Goal: Navigation & Orientation: Find specific page/section

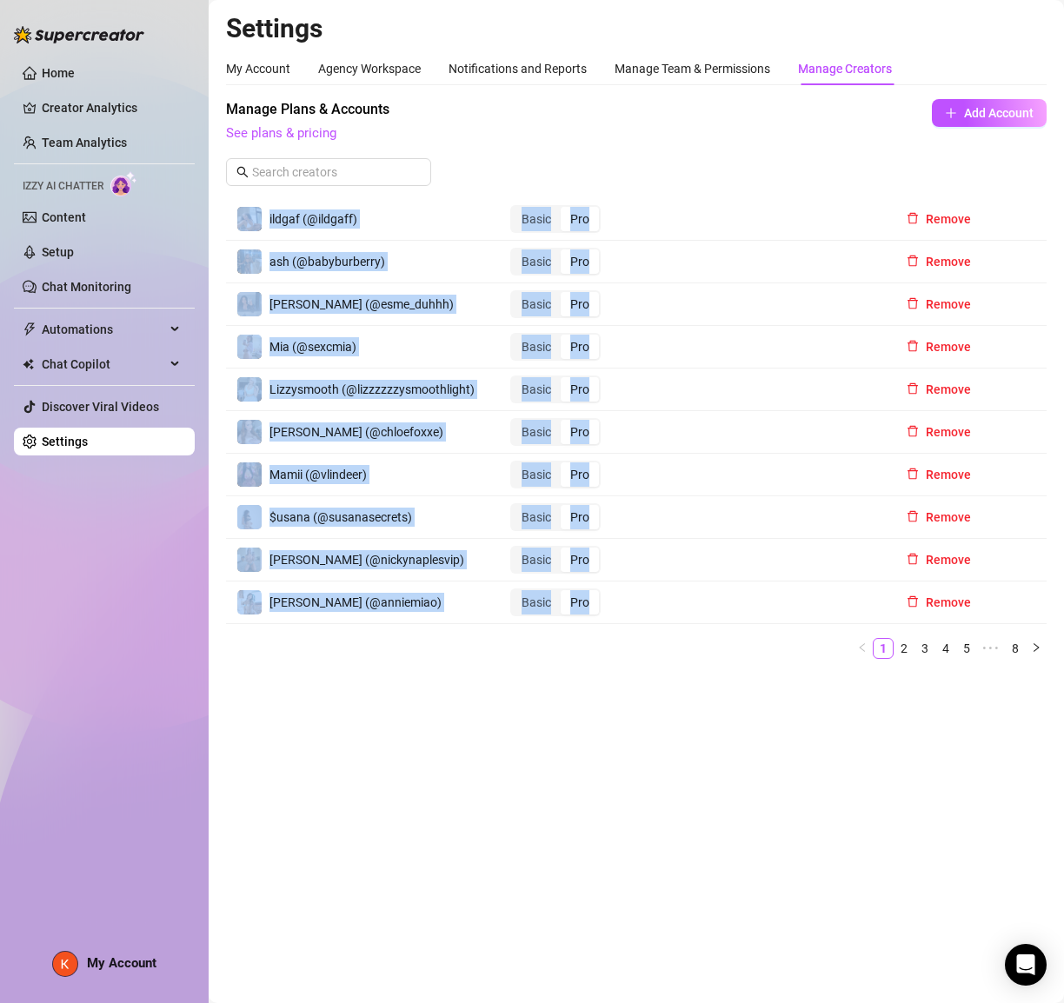
drag, startPoint x: 263, startPoint y: 214, endPoint x: 406, endPoint y: 620, distance: 430.1
click at [406, 620] on div "ildgaf (@ildgaff) Basic Pro Remove ash (@babyburberry) Basic Pro Remove [PERSON…" at bounding box center [636, 428] width 820 height 461
copy div "ildgaf (@ildgaff) Basic Pro Remove ash (@babyburberry) Basic Pro Remove [PERSON…"
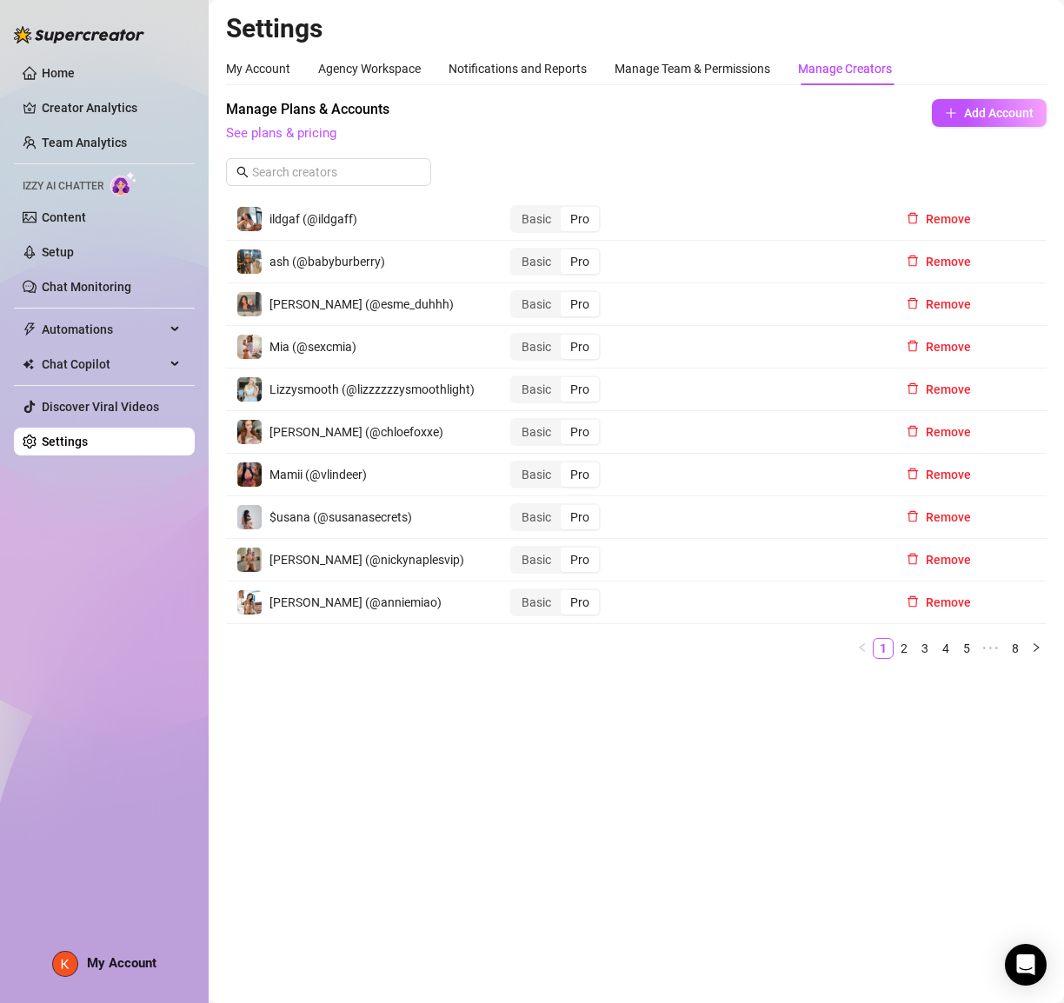
click at [326, 225] on div "ildgaf (@ildgaff)" at bounding box center [313, 218] width 88 height 19
drag, startPoint x: 308, startPoint y: 217, endPoint x: 352, endPoint y: 221, distance: 44.5
click at [352, 221] on span "ildgaf (@ildgaff)" at bounding box center [313, 219] width 88 height 14
click at [388, 222] on td "ildgaf (@ildgaff)" at bounding box center [363, 219] width 274 height 43
drag, startPoint x: 321, startPoint y: 217, endPoint x: 353, endPoint y: 217, distance: 32.2
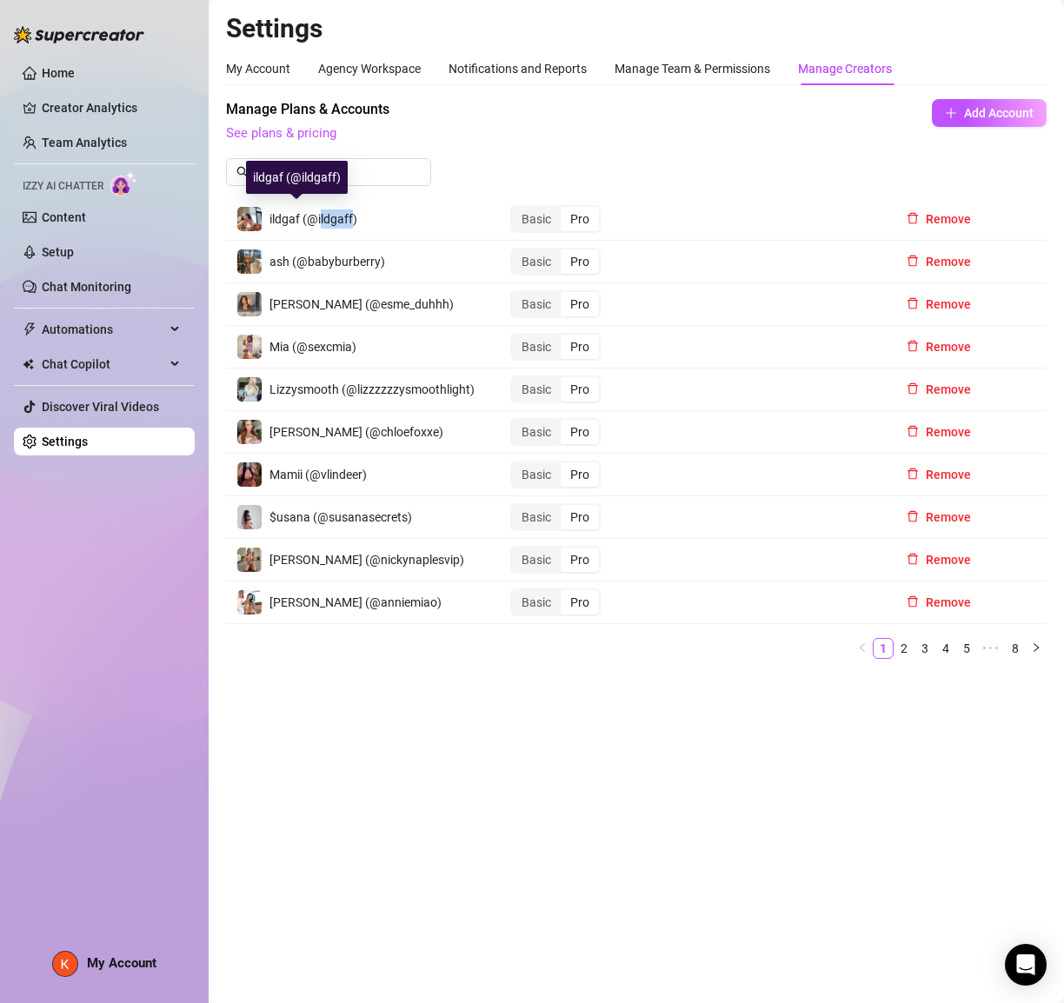
click at [353, 217] on span "ildgaf (@ildgaff)" at bounding box center [313, 219] width 88 height 14
drag, startPoint x: 316, startPoint y: 217, endPoint x: 350, endPoint y: 222, distance: 34.3
click at [350, 222] on span "ildgaf (@ildgaff)" at bounding box center [313, 219] width 88 height 14
copy span "ildgaff"
drag, startPoint x: 307, startPoint y: 262, endPoint x: 375, endPoint y: 264, distance: 68.7
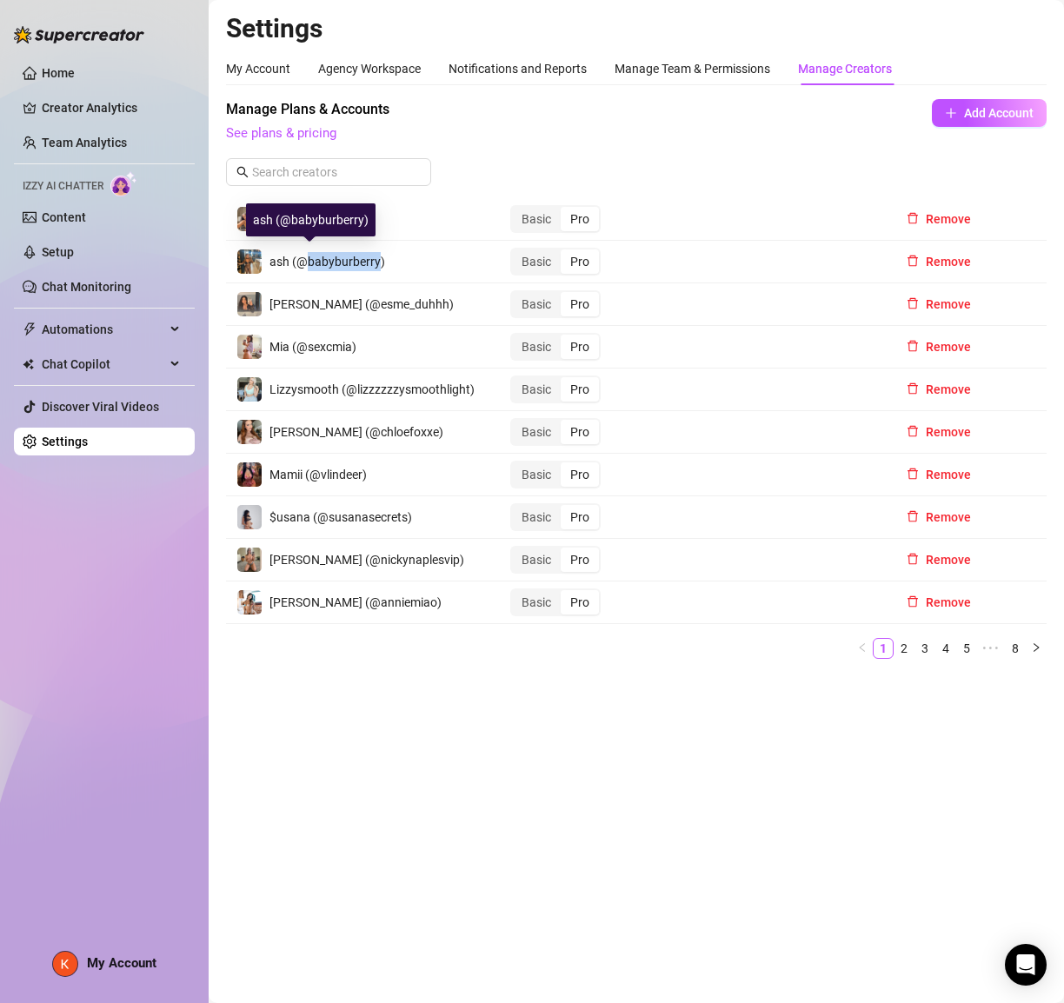
click at [375, 264] on span "ash (@babyburberry)" at bounding box center [327, 262] width 116 height 14
copy span "babyburberry"
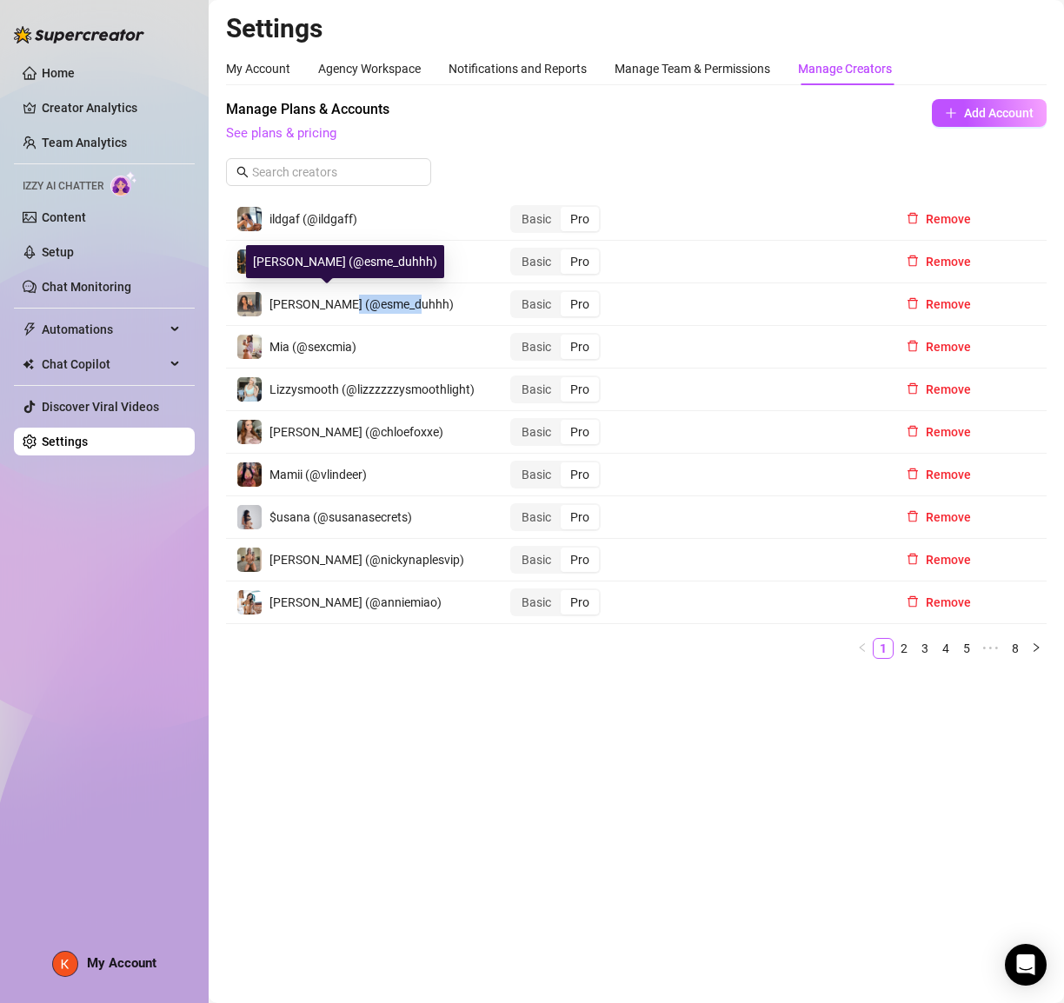
drag, startPoint x: 346, startPoint y: 303, endPoint x: 411, endPoint y: 303, distance: 65.2
click at [411, 303] on span "[PERSON_NAME] (@esme_duhhh)" at bounding box center [361, 304] width 184 height 14
copy span "esme_duhhh"
click at [697, 75] on div "Manage Team & Permissions" at bounding box center [692, 68] width 156 height 19
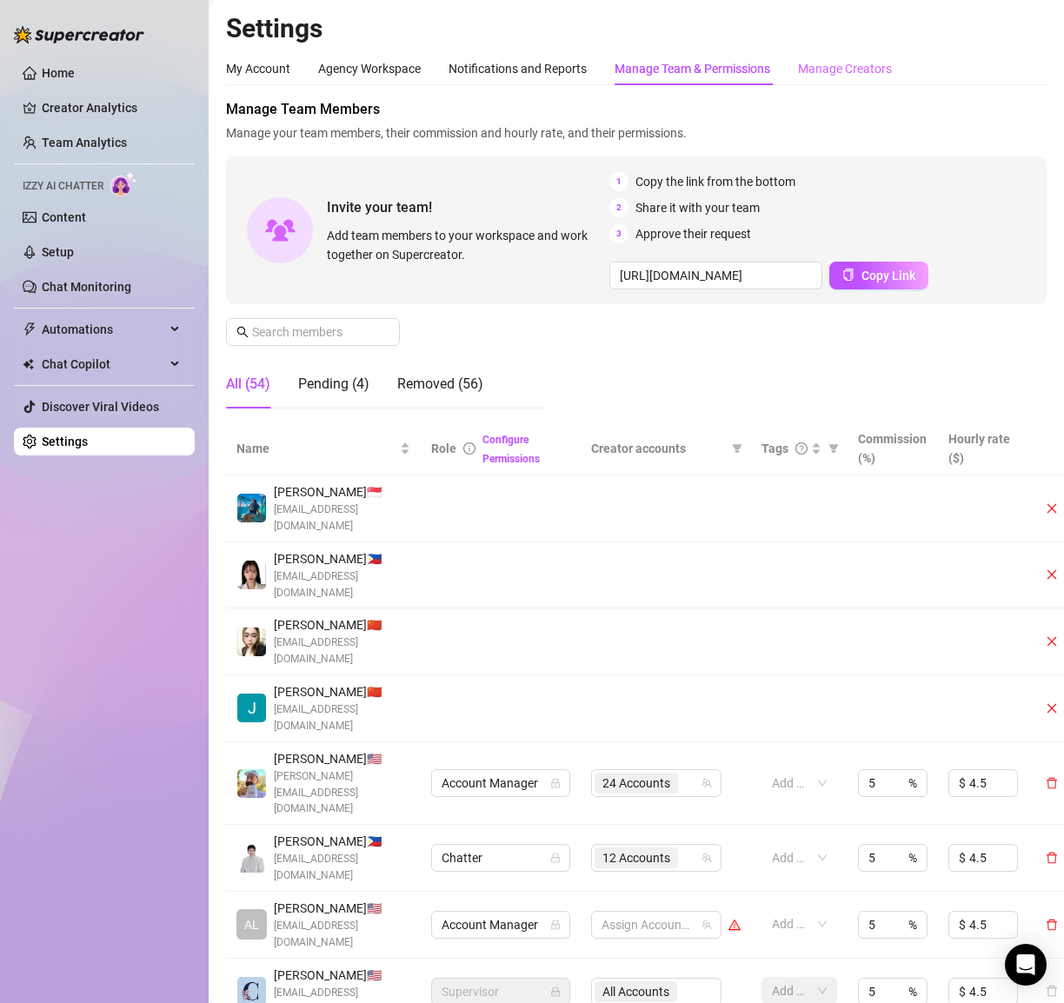
click at [806, 80] on div "Manage Creators" at bounding box center [845, 68] width 94 height 33
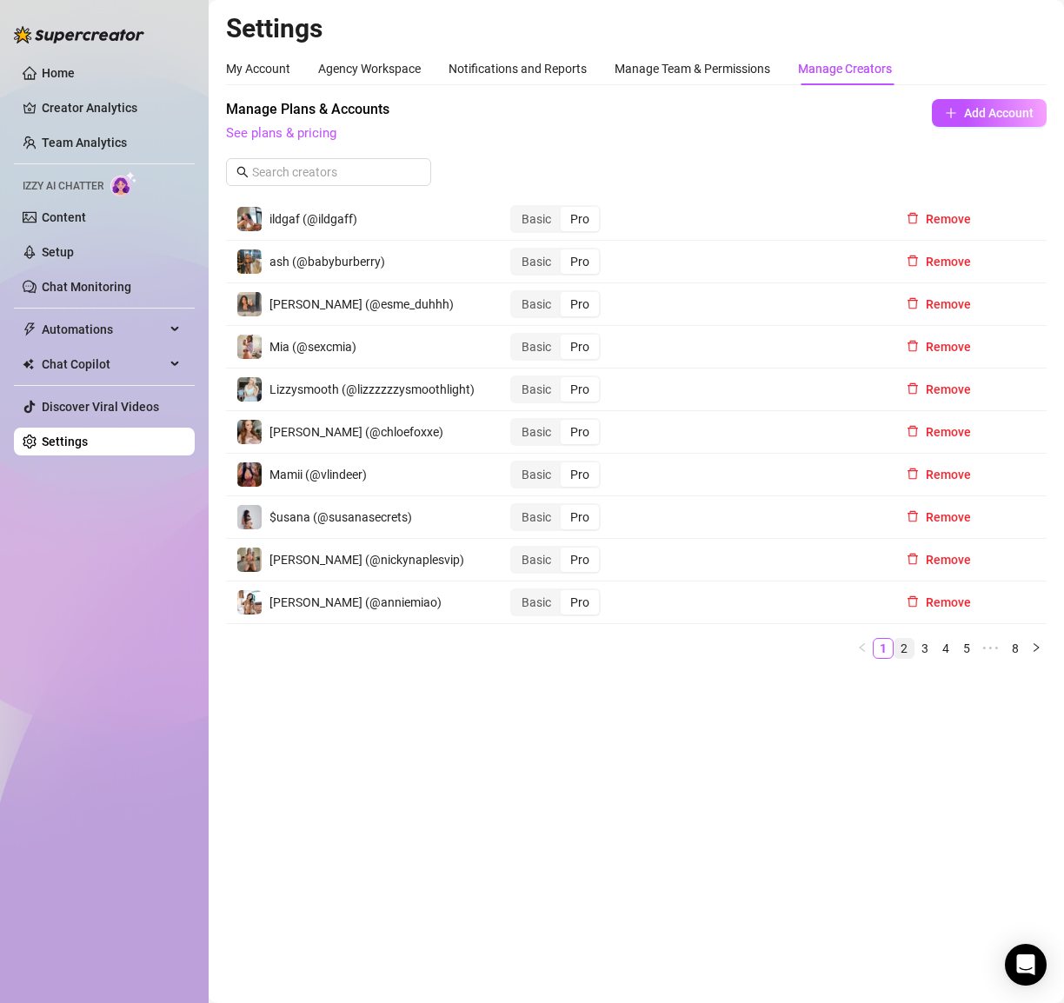
click at [900, 645] on link "2" at bounding box center [903, 648] width 19 height 19
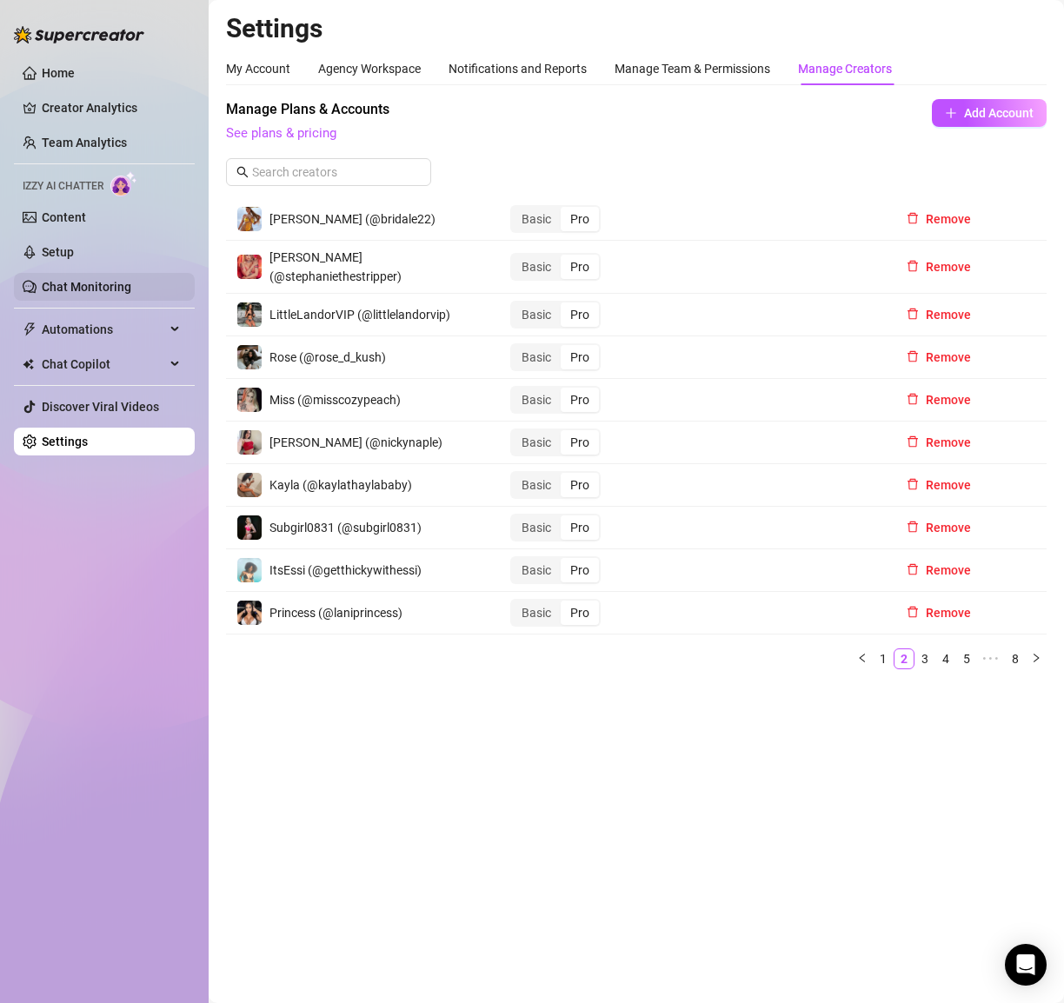
click at [83, 288] on link "Chat Monitoring" at bounding box center [87, 287] width 90 height 14
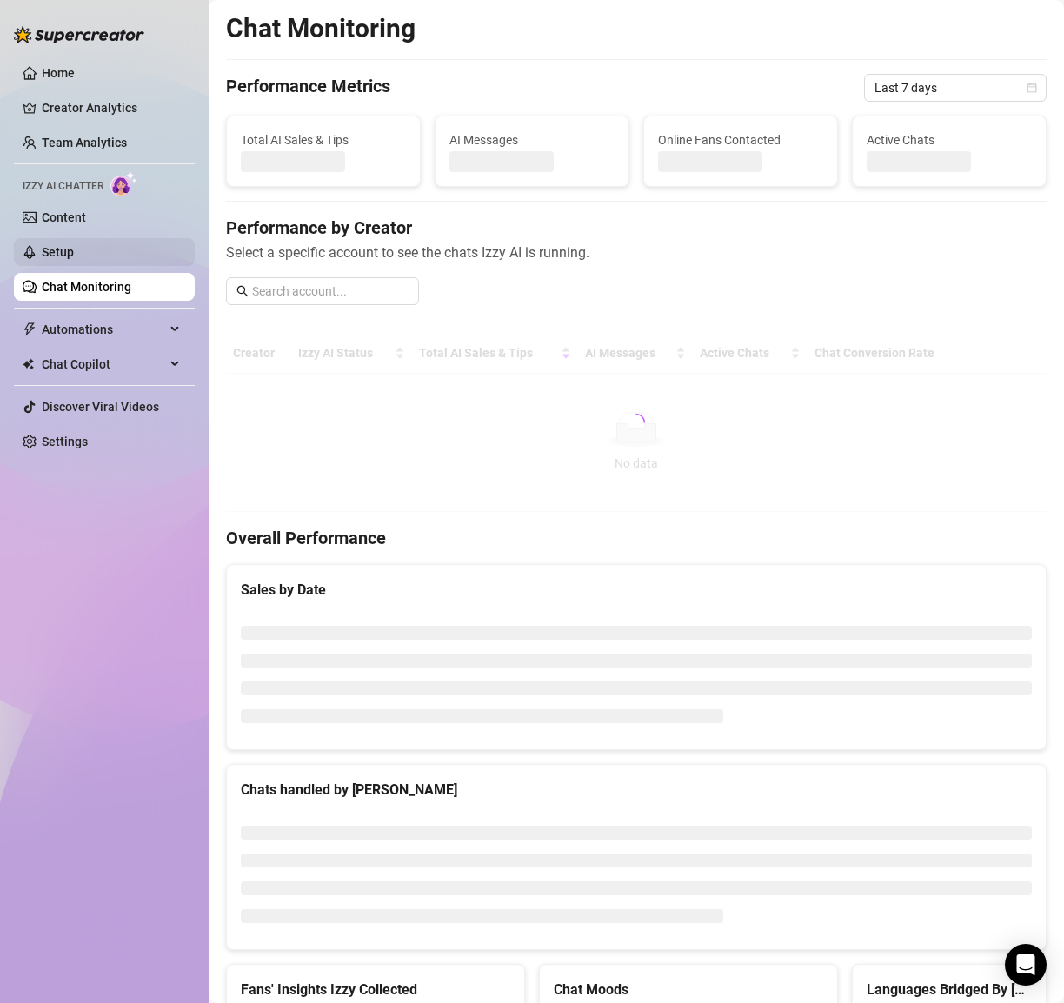
click at [50, 250] on link "Setup" at bounding box center [58, 252] width 32 height 14
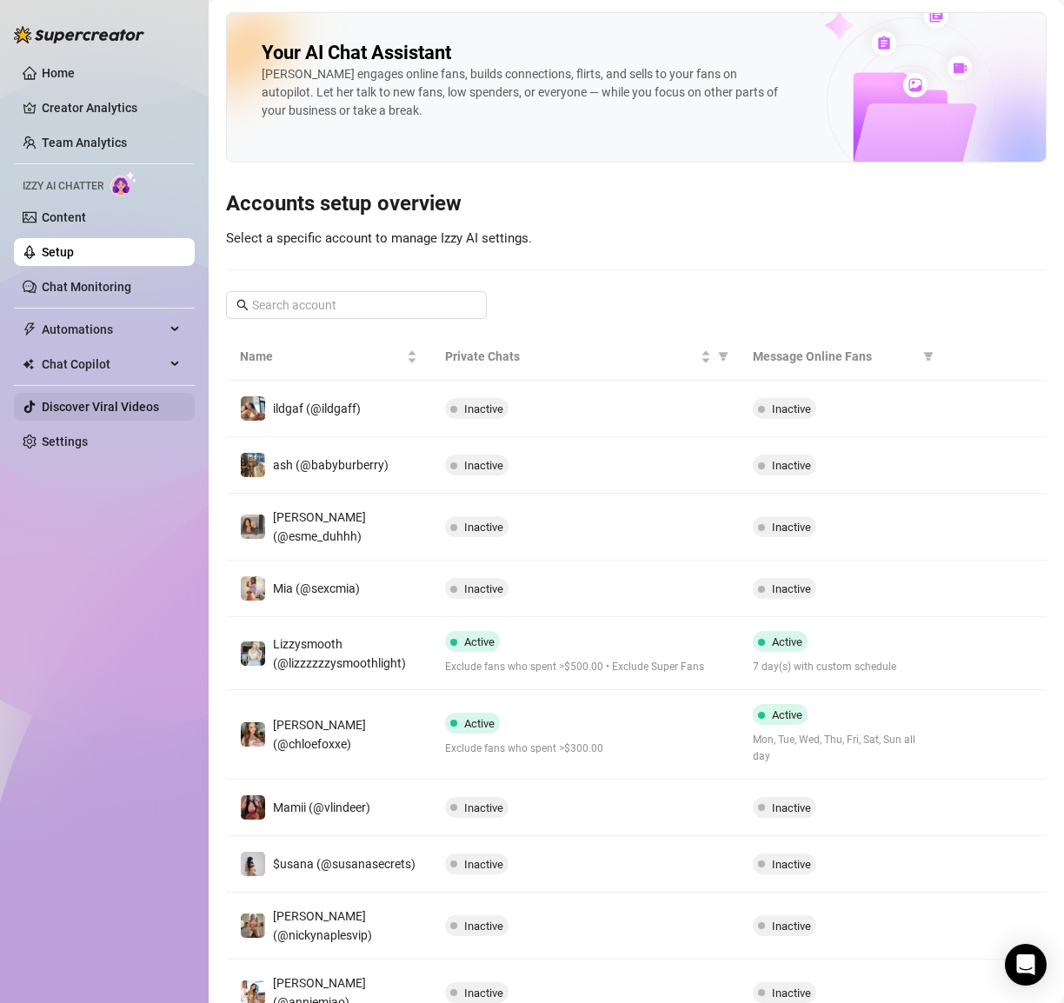
click at [78, 414] on link "Discover Viral Videos" at bounding box center [100, 407] width 117 height 14
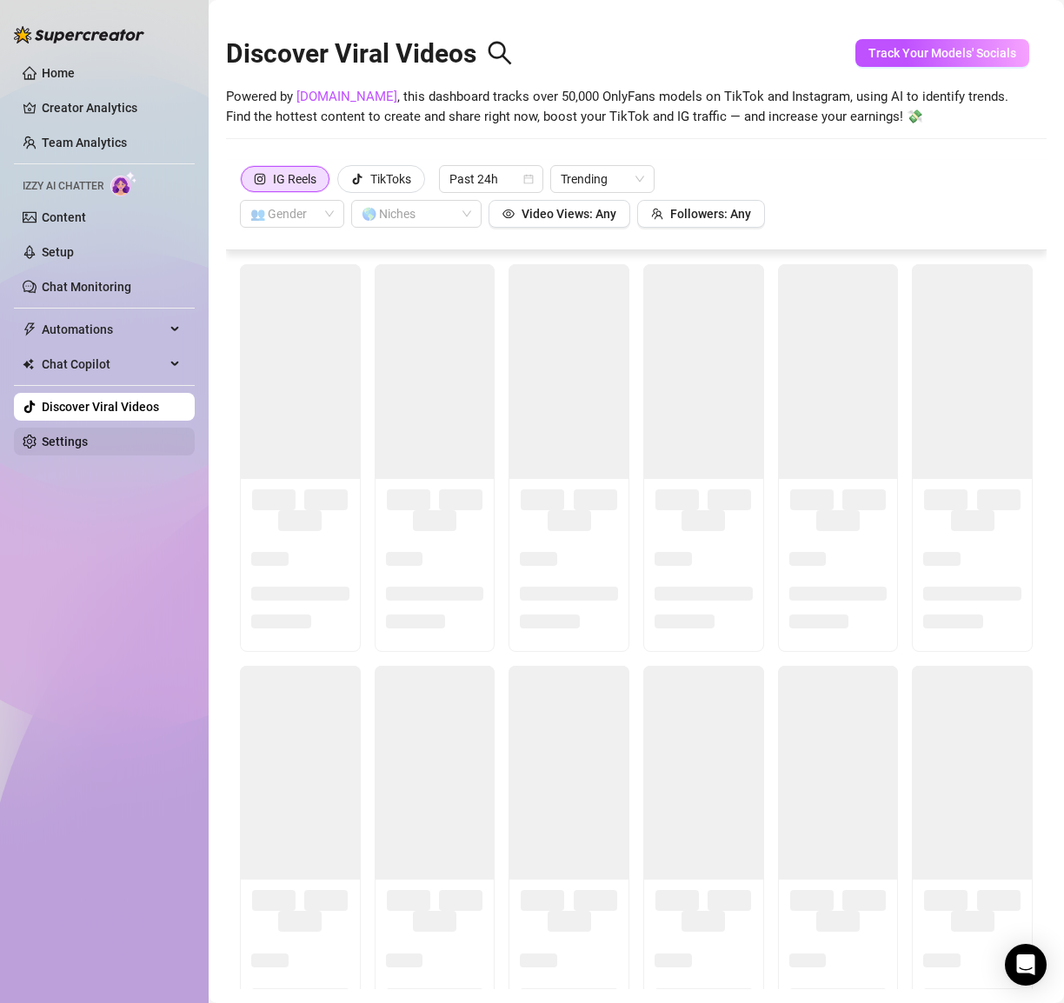
click at [78, 435] on link "Settings" at bounding box center [65, 442] width 46 height 14
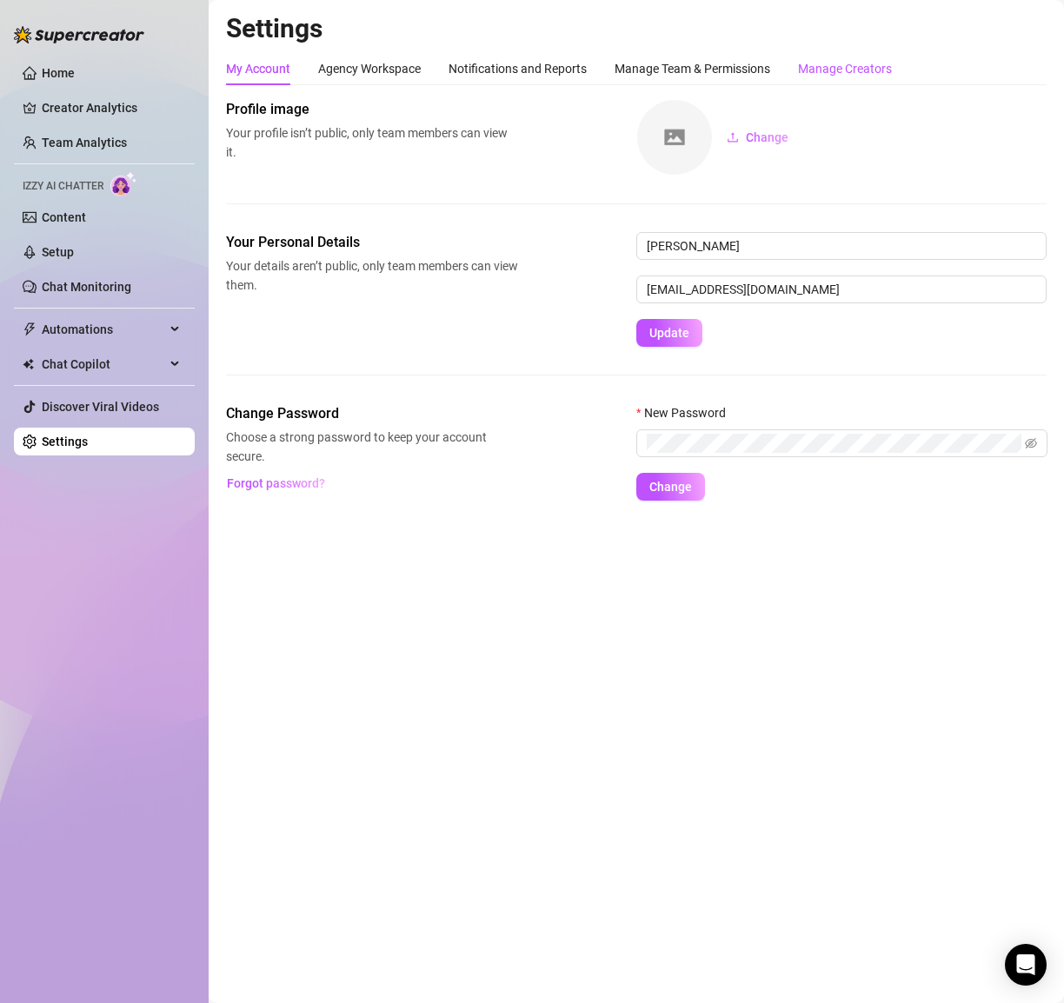
click at [840, 69] on div "Manage Creators" at bounding box center [845, 68] width 94 height 19
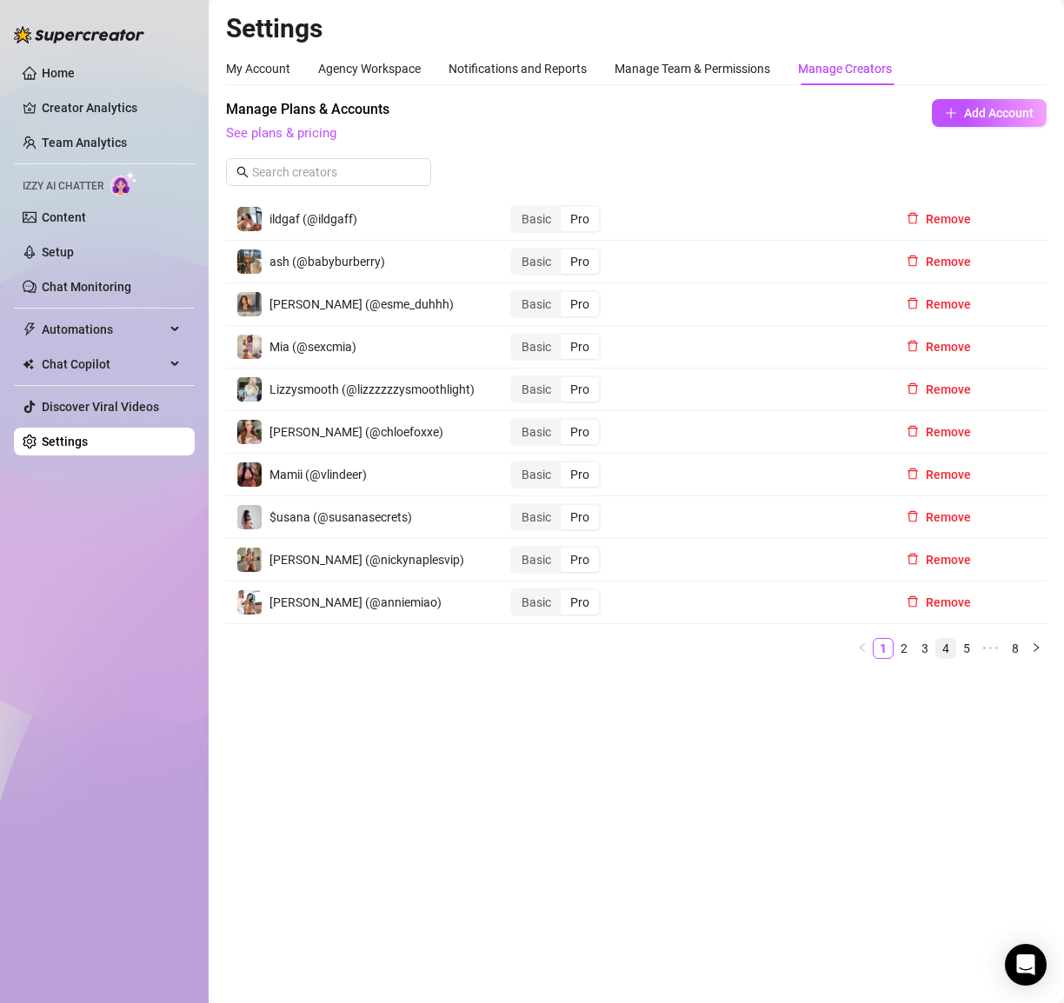
click at [953, 640] on link "4" at bounding box center [945, 648] width 19 height 19
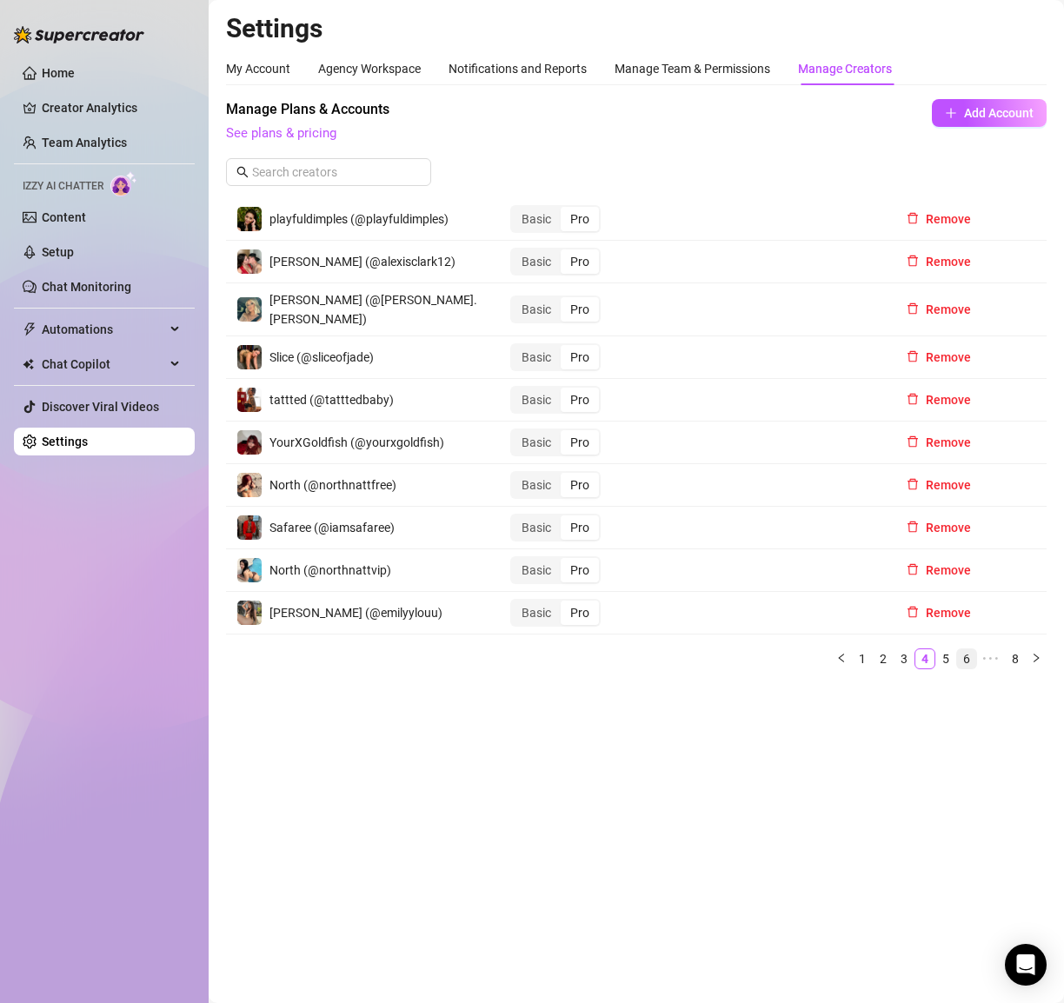
click at [967, 649] on link "6" at bounding box center [966, 658] width 19 height 19
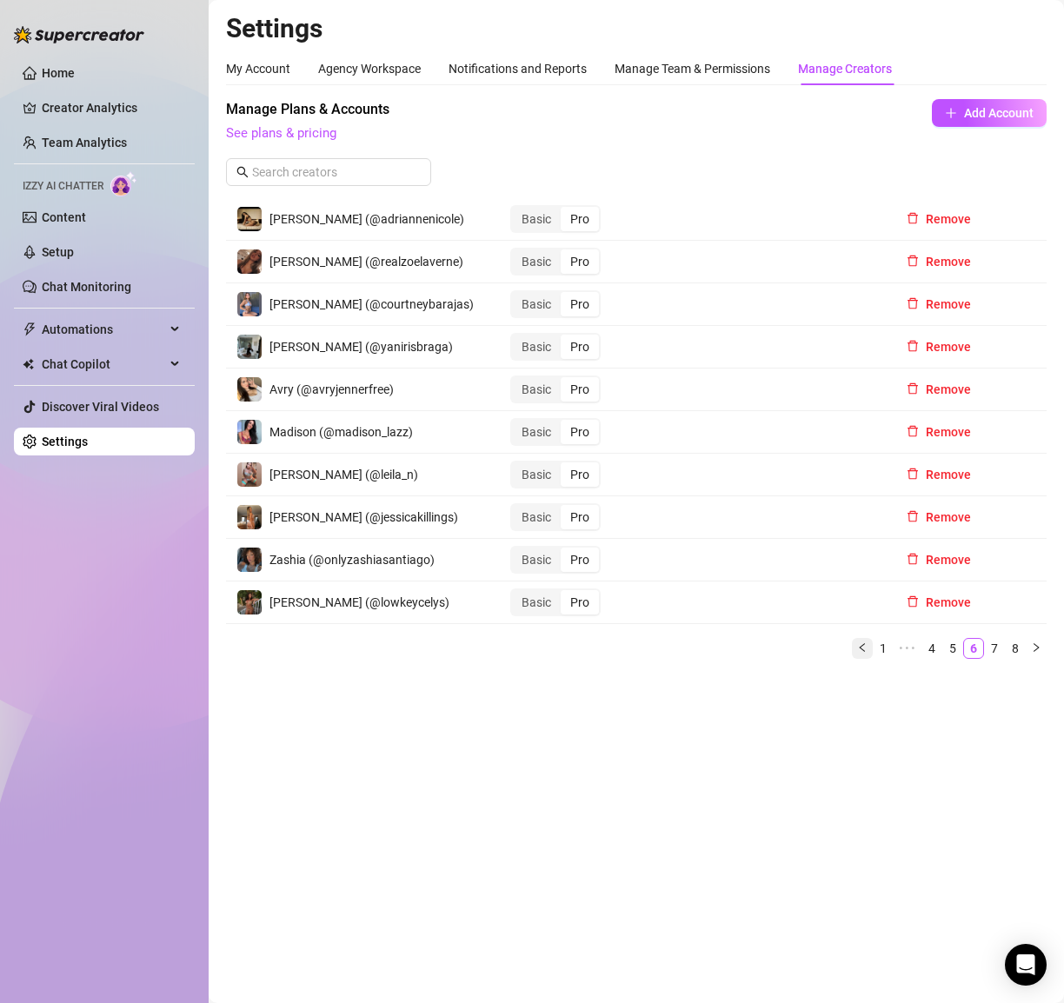
click at [866, 646] on icon "left" at bounding box center [862, 647] width 10 height 10
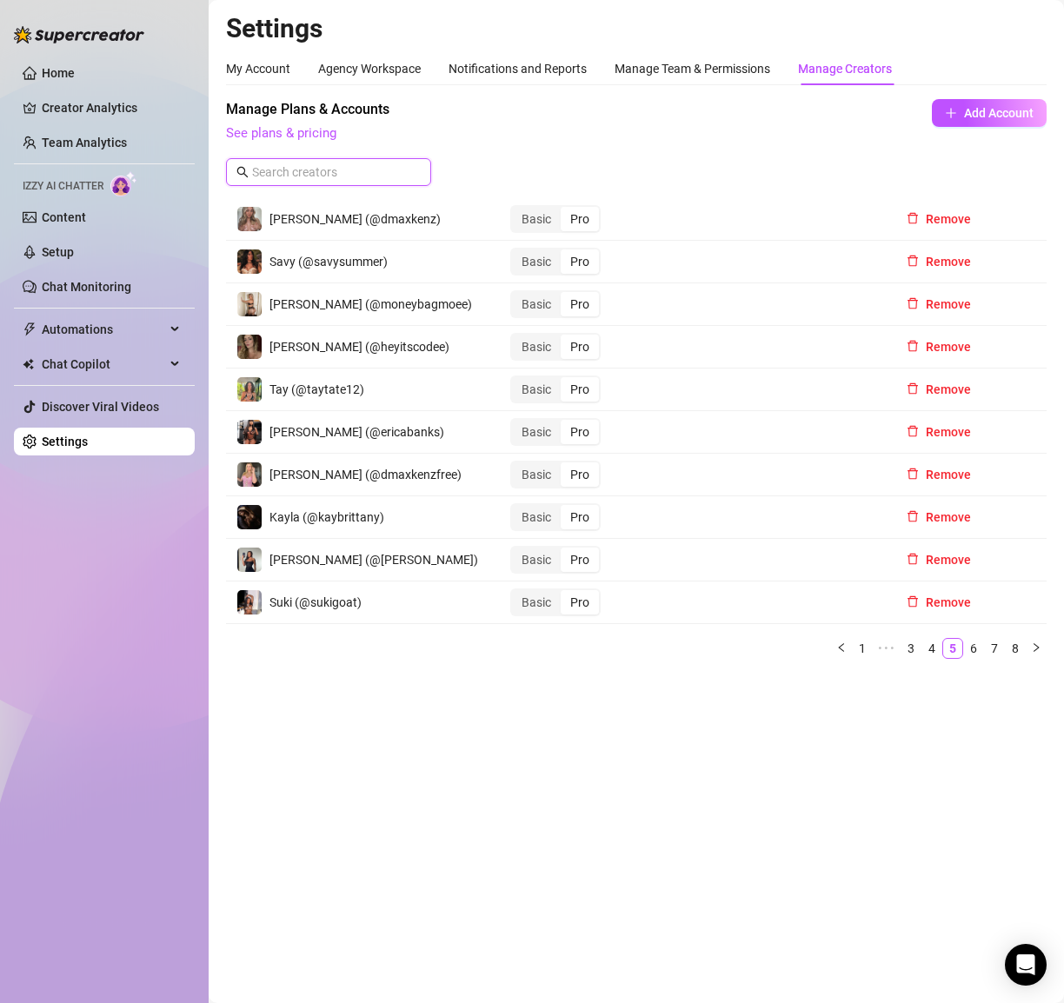
click at [297, 169] on input "text" at bounding box center [329, 172] width 155 height 19
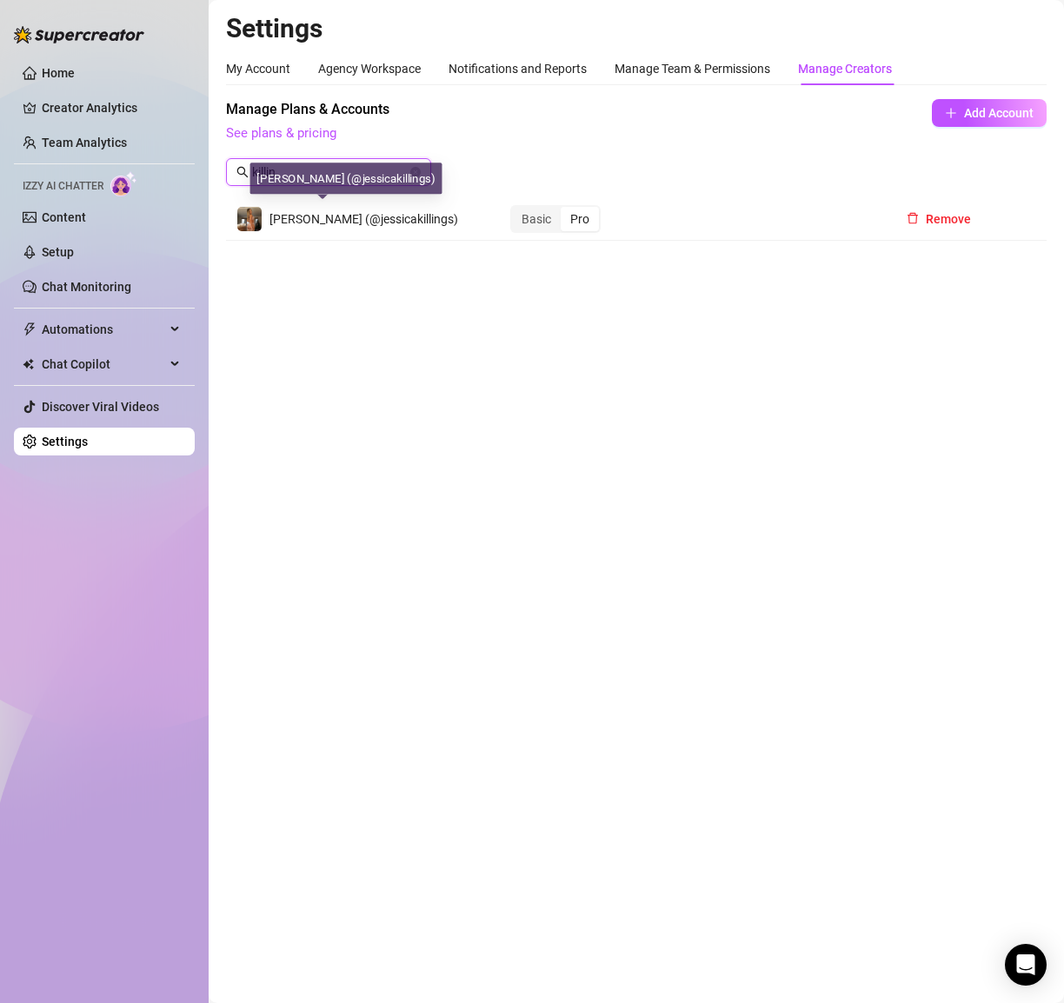
type input "killin"
click at [340, 235] on td "[PERSON_NAME] (@jessicakillings)" at bounding box center [363, 219] width 274 height 43
click at [329, 221] on span "[PERSON_NAME] (@jessicakillings)" at bounding box center [363, 219] width 189 height 14
click at [332, 252] on div "Settings My Account Agency Workspace Notifications and Reports Manage Team & Pe…" at bounding box center [636, 136] width 820 height 249
